Goal: Navigation & Orientation: Find specific page/section

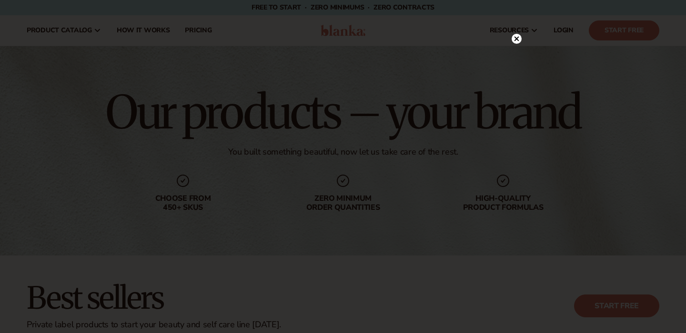
click at [517, 40] on icon at bounding box center [516, 38] width 5 height 5
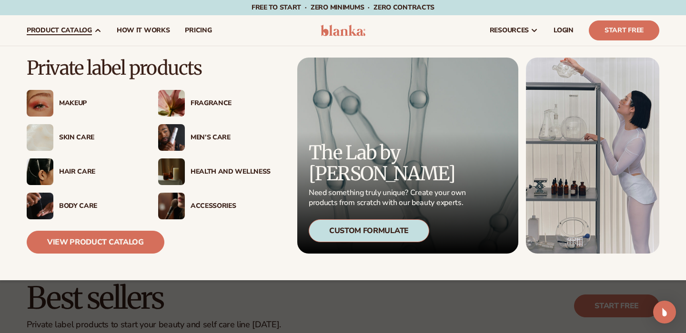
click at [206, 136] on div "Men’s Care" at bounding box center [230, 138] width 80 height 8
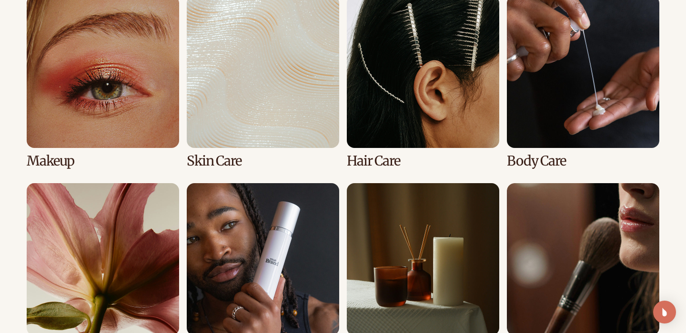
scroll to position [794, 0]
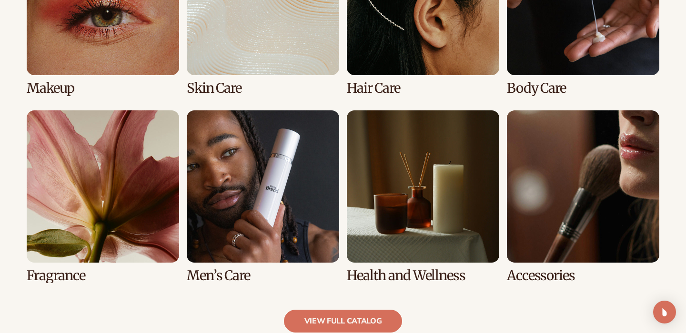
click at [150, 204] on link "5 / 8" at bounding box center [103, 196] width 152 height 173
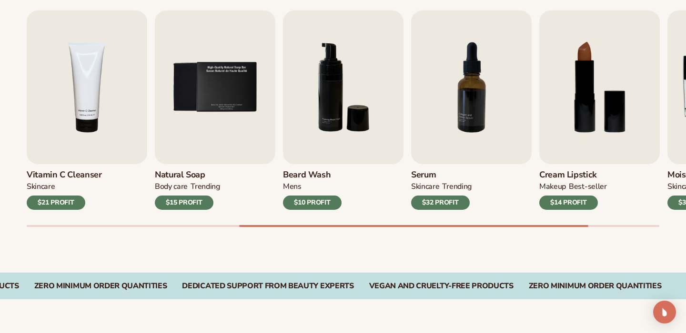
scroll to position [332, 0]
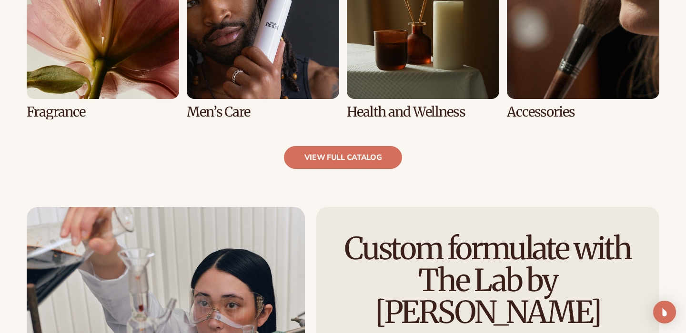
click at [65, 114] on link "5 / 8" at bounding box center [103, 33] width 152 height 173
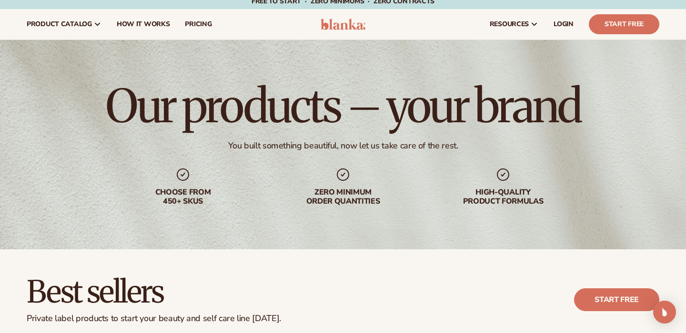
scroll to position [0, 0]
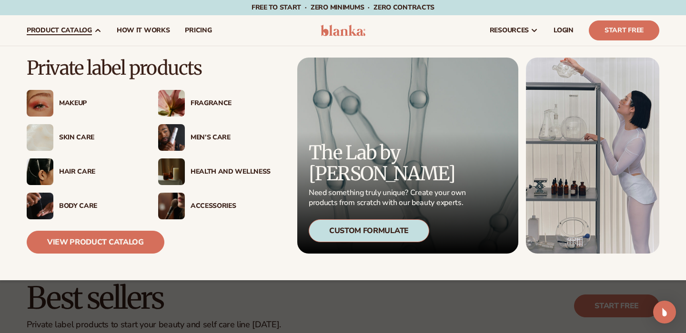
click at [198, 103] on div "Fragrance" at bounding box center [230, 104] width 80 height 8
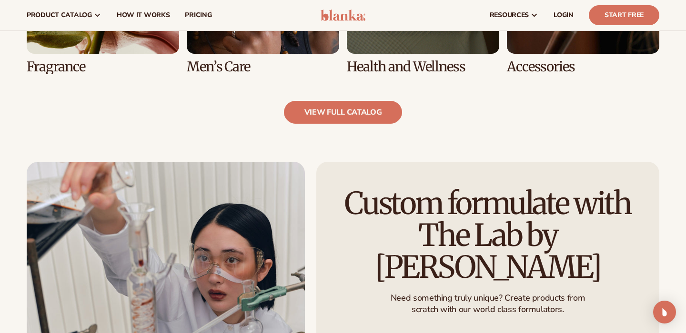
scroll to position [994, 0]
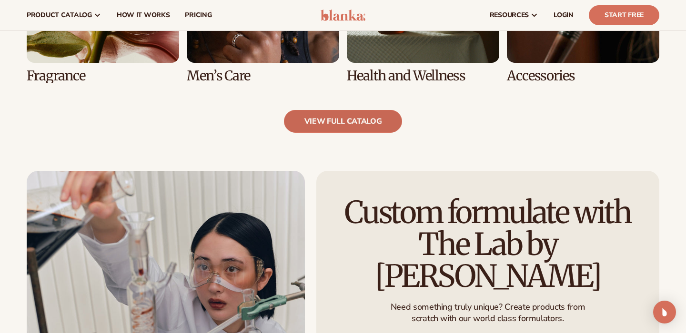
click at [343, 122] on link "view full catalog" at bounding box center [343, 121] width 119 height 23
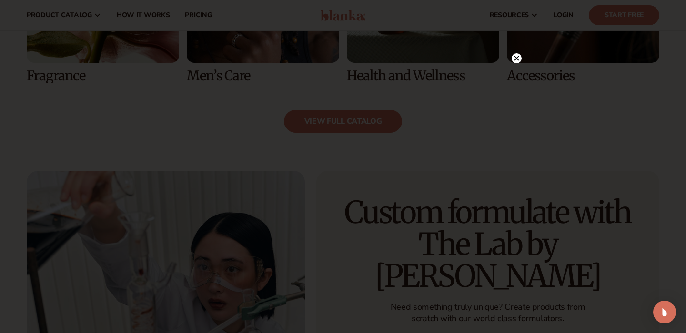
click at [517, 58] on icon at bounding box center [516, 58] width 5 height 5
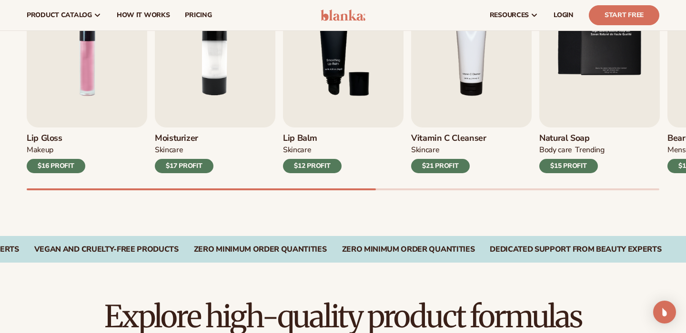
scroll to position [0, 0]
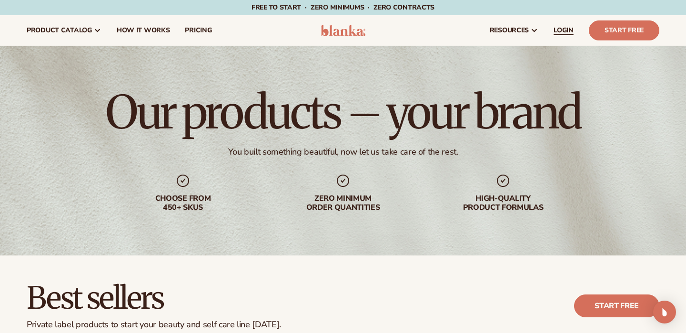
click at [553, 31] on link "LOGIN" at bounding box center [563, 30] width 35 height 30
